Goal: Book appointment/travel/reservation

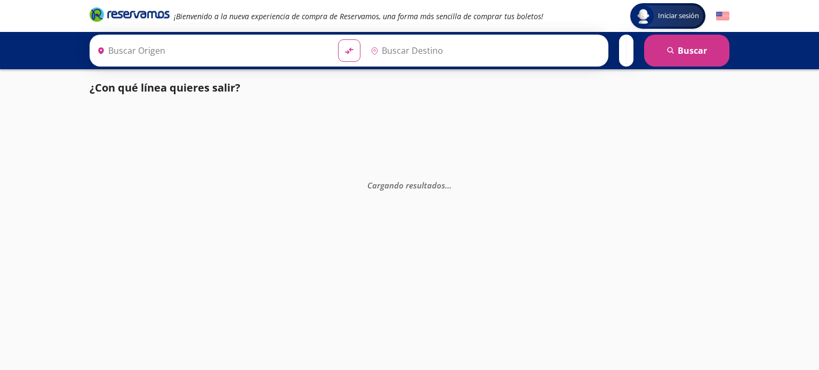
type input "[GEOGRAPHIC_DATA], [GEOGRAPHIC_DATA]"
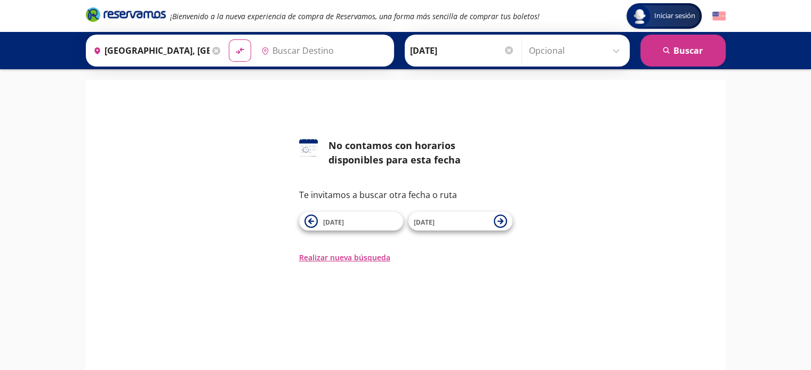
type input "[GEOGRAPHIC_DATA], [GEOGRAPHIC_DATA]"
click at [462, 225] on span "[DATE]" at bounding box center [451, 221] width 75 height 13
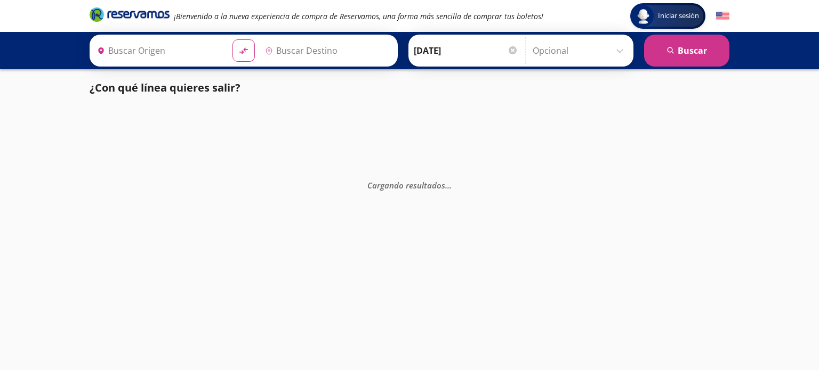
type input "[GEOGRAPHIC_DATA], [GEOGRAPHIC_DATA]"
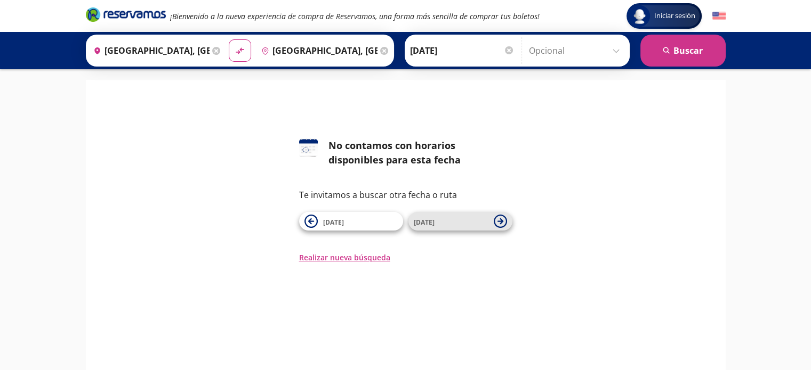
click at [421, 222] on span "[DATE]" at bounding box center [424, 222] width 21 height 9
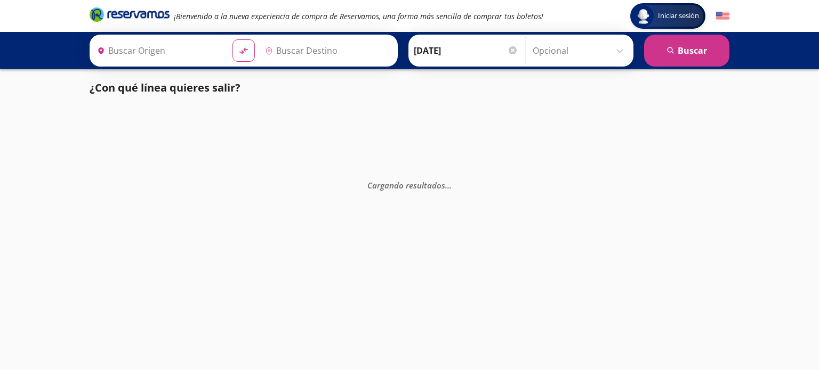
type input "[GEOGRAPHIC_DATA], [GEOGRAPHIC_DATA]"
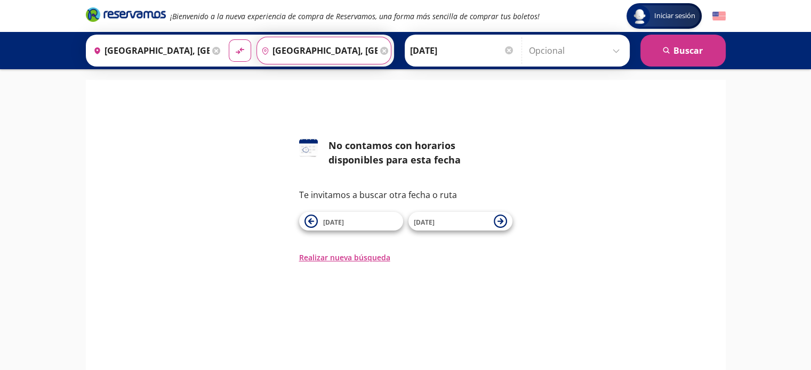
click at [348, 50] on input "[GEOGRAPHIC_DATA], [GEOGRAPHIC_DATA]" at bounding box center [317, 50] width 120 height 27
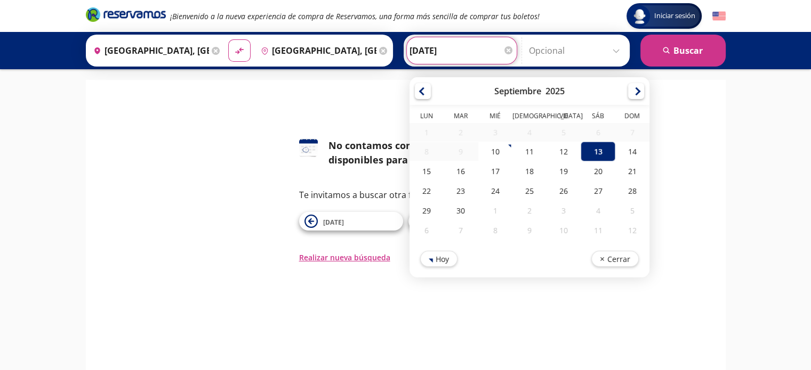
click at [423, 56] on input "[DATE]" at bounding box center [461, 50] width 104 height 27
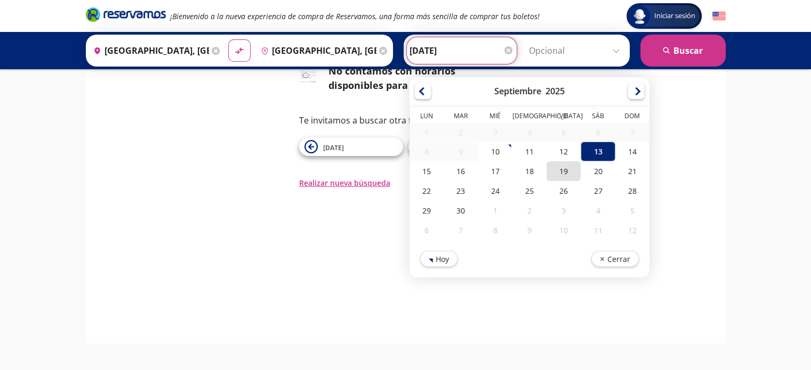
scroll to position [101, 0]
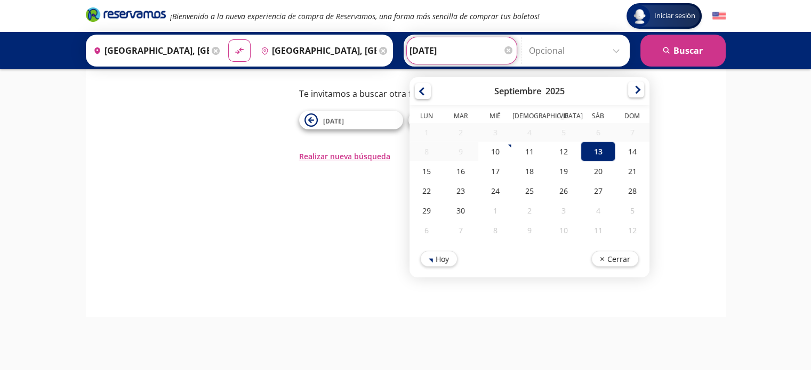
click at [632, 82] on div at bounding box center [636, 90] width 16 height 16
click at [632, 83] on div at bounding box center [636, 90] width 16 height 16
click at [595, 136] on div "1" at bounding box center [597, 133] width 34 height 20
type input "[DATE]"
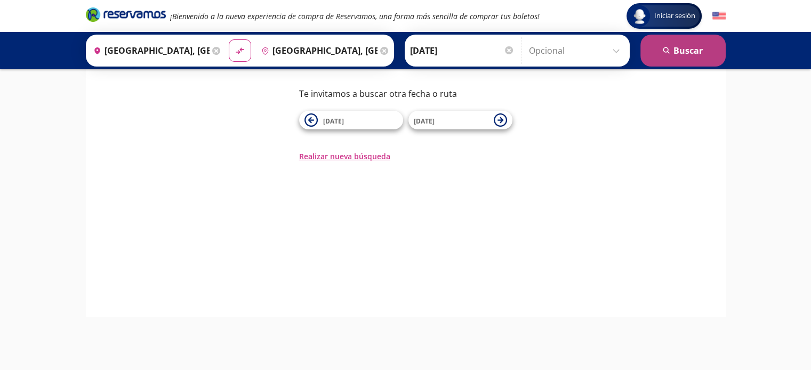
click at [680, 58] on button "search [GEOGRAPHIC_DATA]" at bounding box center [682, 51] width 85 height 32
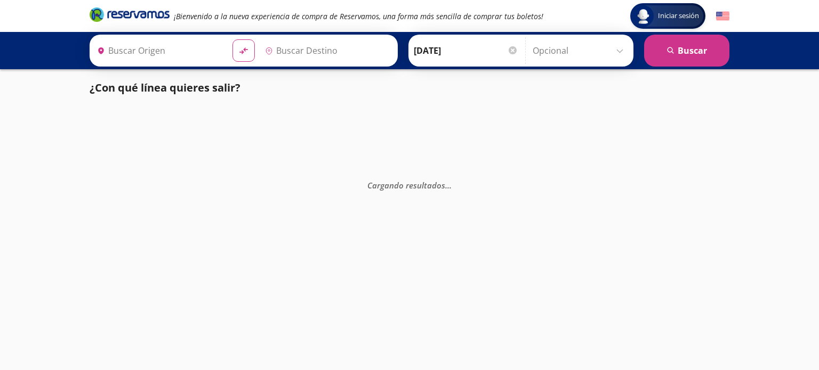
type input "[GEOGRAPHIC_DATA], [GEOGRAPHIC_DATA]"
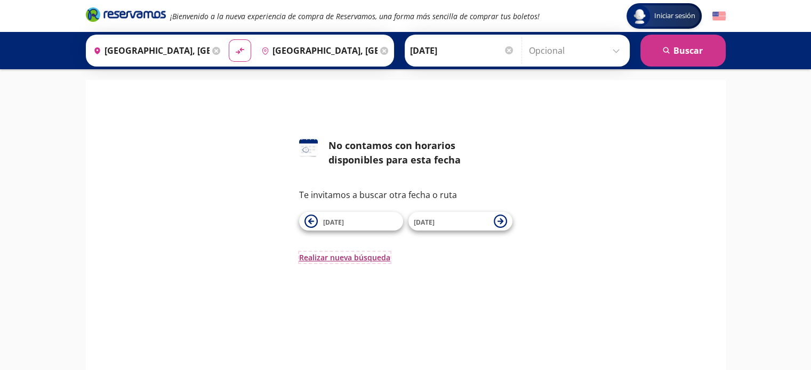
click at [335, 253] on button "Realizar nueva búsqueda" at bounding box center [344, 257] width 91 height 11
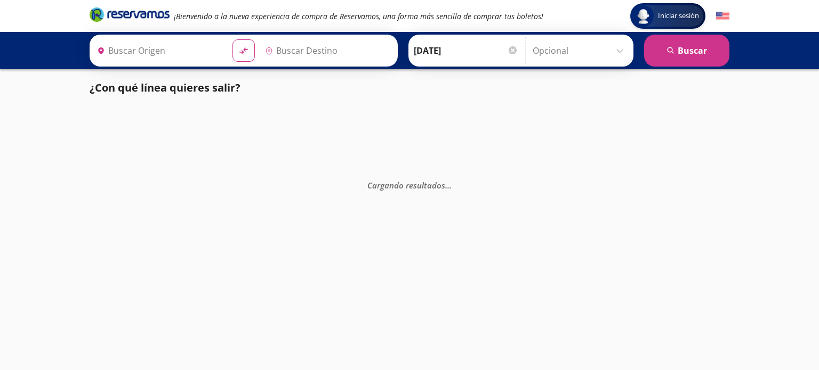
type input "[GEOGRAPHIC_DATA], [GEOGRAPHIC_DATA]"
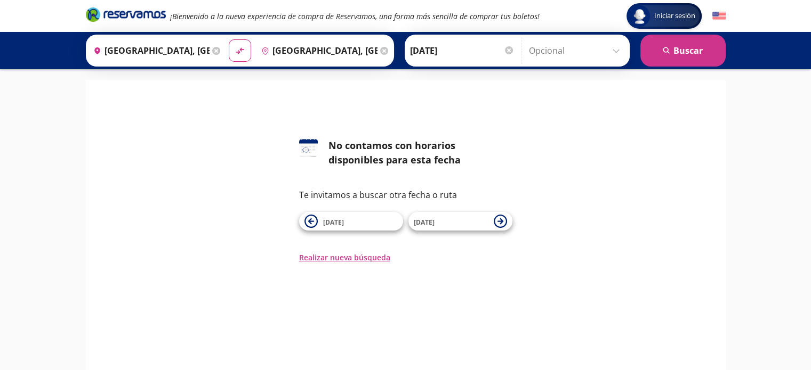
click at [135, 52] on input "[GEOGRAPHIC_DATA], [GEOGRAPHIC_DATA]" at bounding box center [149, 50] width 120 height 27
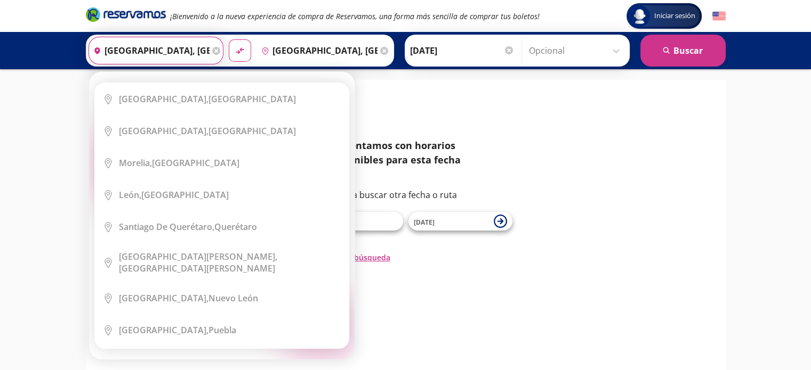
click at [148, 40] on input "[GEOGRAPHIC_DATA], [GEOGRAPHIC_DATA]" at bounding box center [149, 50] width 120 height 27
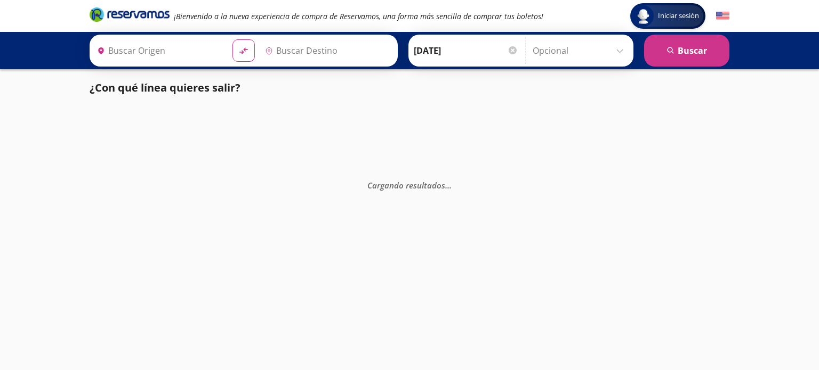
type input "[GEOGRAPHIC_DATA], [GEOGRAPHIC_DATA]"
